Goal: Check status: Check status

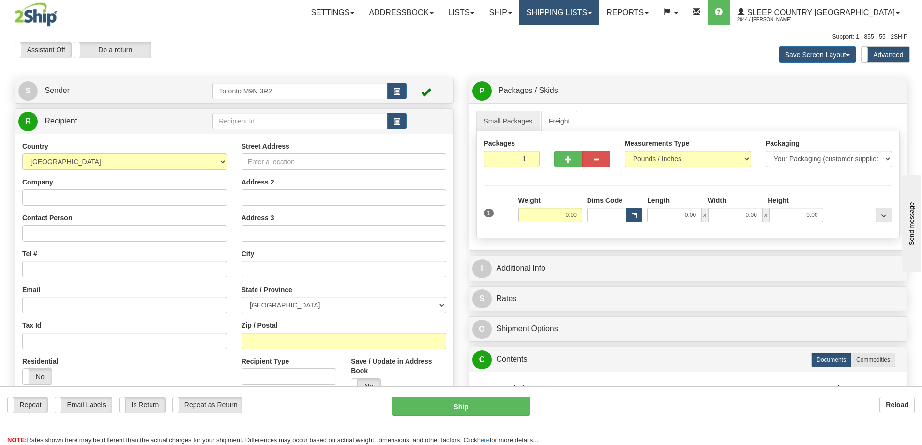
click at [599, 13] on link "Shipping lists" at bounding box center [559, 12] width 80 height 24
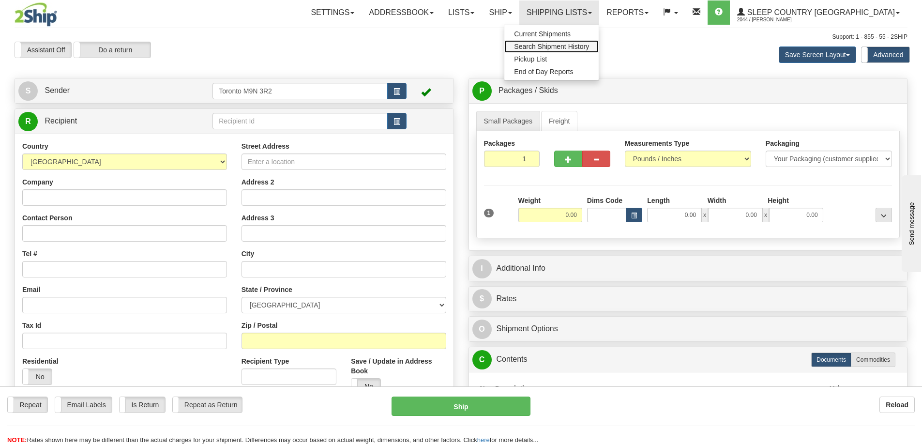
click at [589, 46] on span "Search Shipment History" at bounding box center [551, 47] width 75 height 8
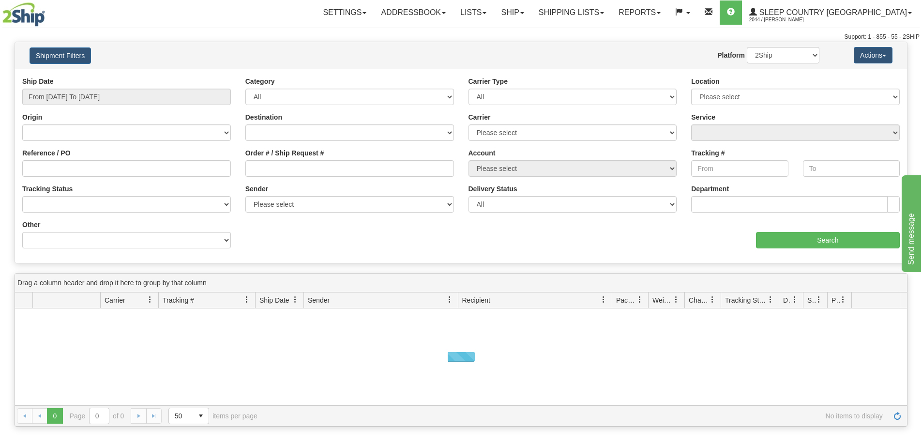
click at [18, 17] on img at bounding box center [23, 14] width 43 height 24
drag, startPoint x: 280, startPoint y: 172, endPoint x: 283, endPoint y: 167, distance: 5.6
click at [280, 171] on input "Order # / Ship Request #" at bounding box center [349, 168] width 209 height 16
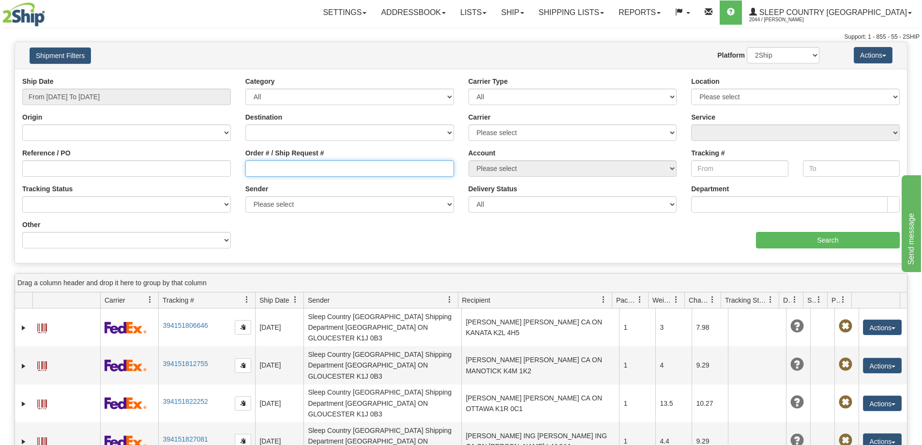
paste input "9023036000073"
type input "9023036000073"
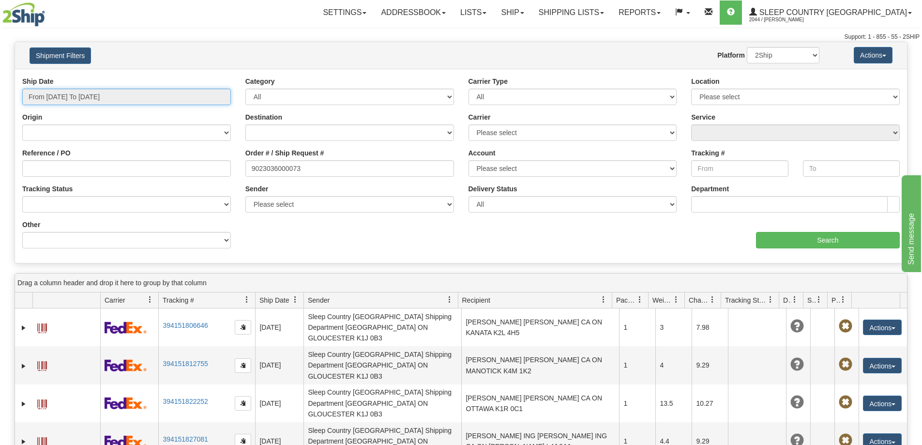
click at [125, 94] on input "From [DATE] To [DATE]" at bounding box center [126, 97] width 209 height 16
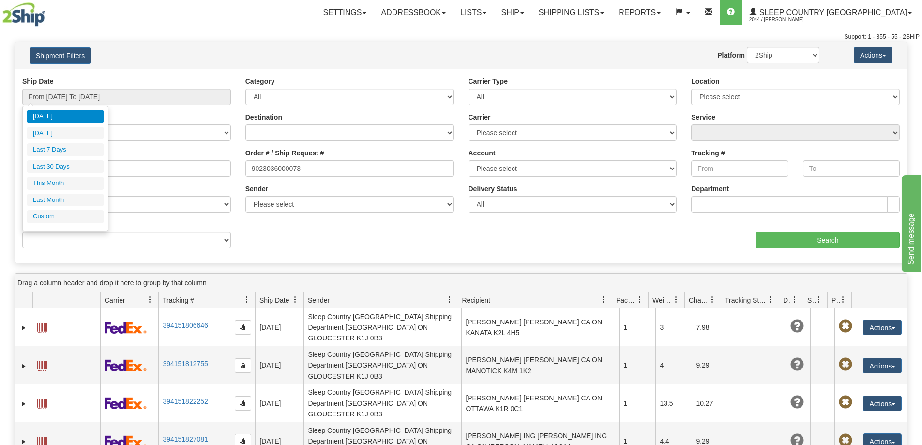
click at [83, 159] on ul "[DATE] [DATE] Last 7 Days Last 30 Days This Month Last Month Custom" at bounding box center [65, 166] width 77 height 113
click at [83, 164] on li "Last 30 Days" at bounding box center [65, 166] width 77 height 13
type input "From [DATE] To [DATE]"
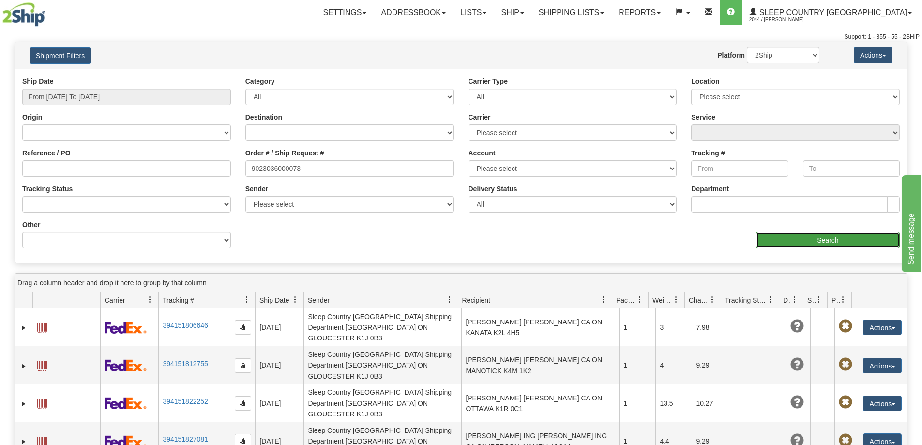
click at [780, 243] on input "Search" at bounding box center [828, 240] width 144 height 16
